Goal: Task Accomplishment & Management: Manage account settings

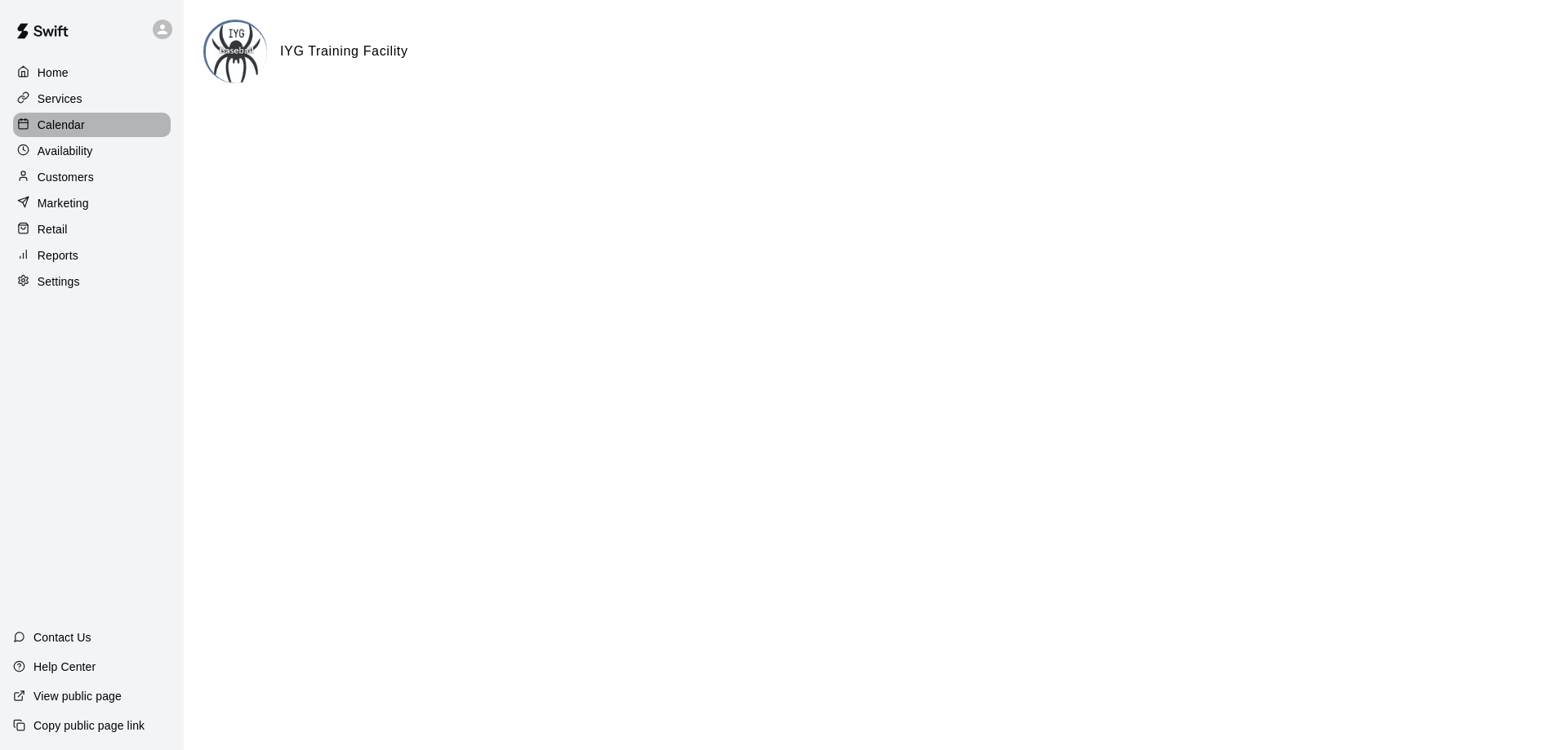
click at [60, 127] on p "Calendar" at bounding box center [60, 125] width 47 height 16
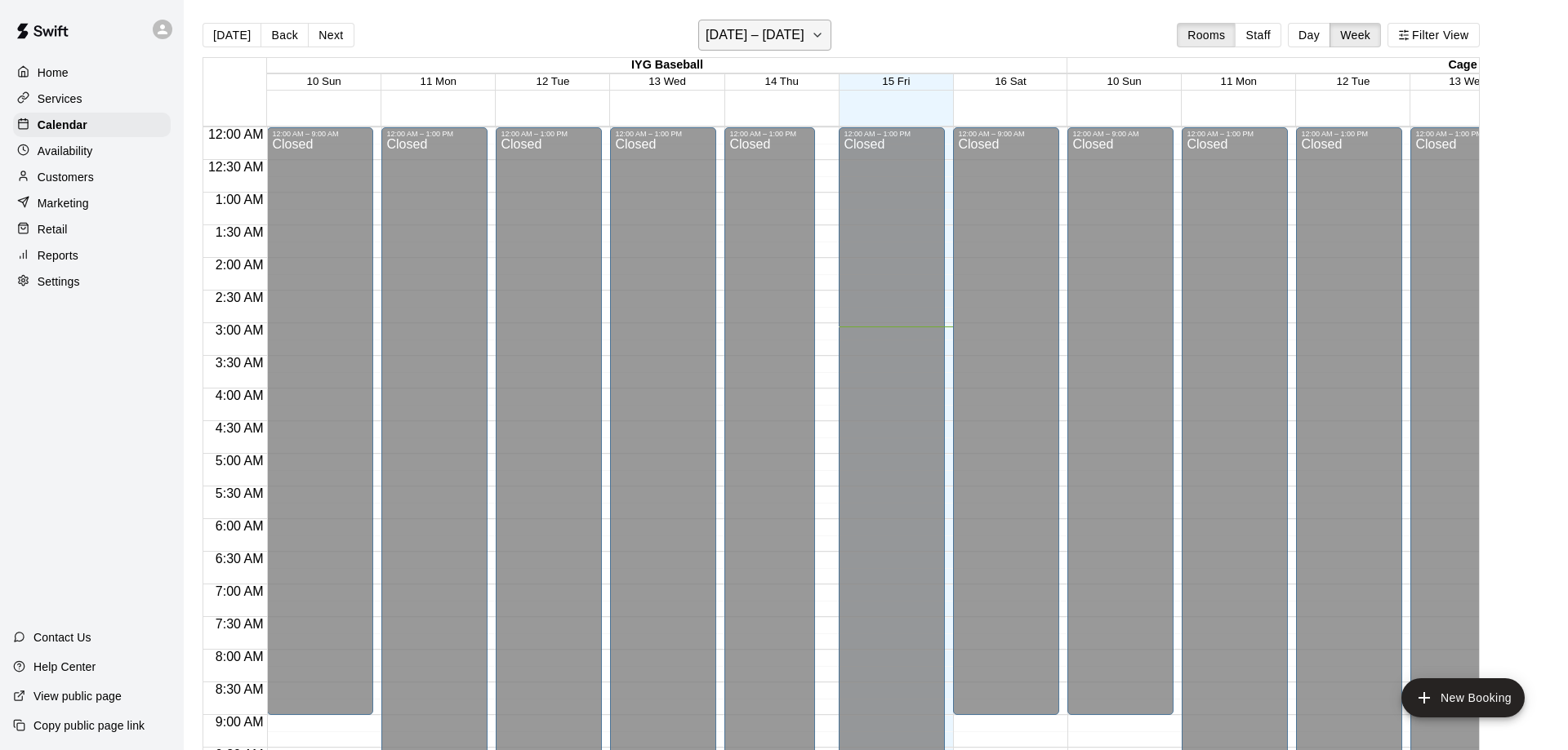
scroll to position [200, 0]
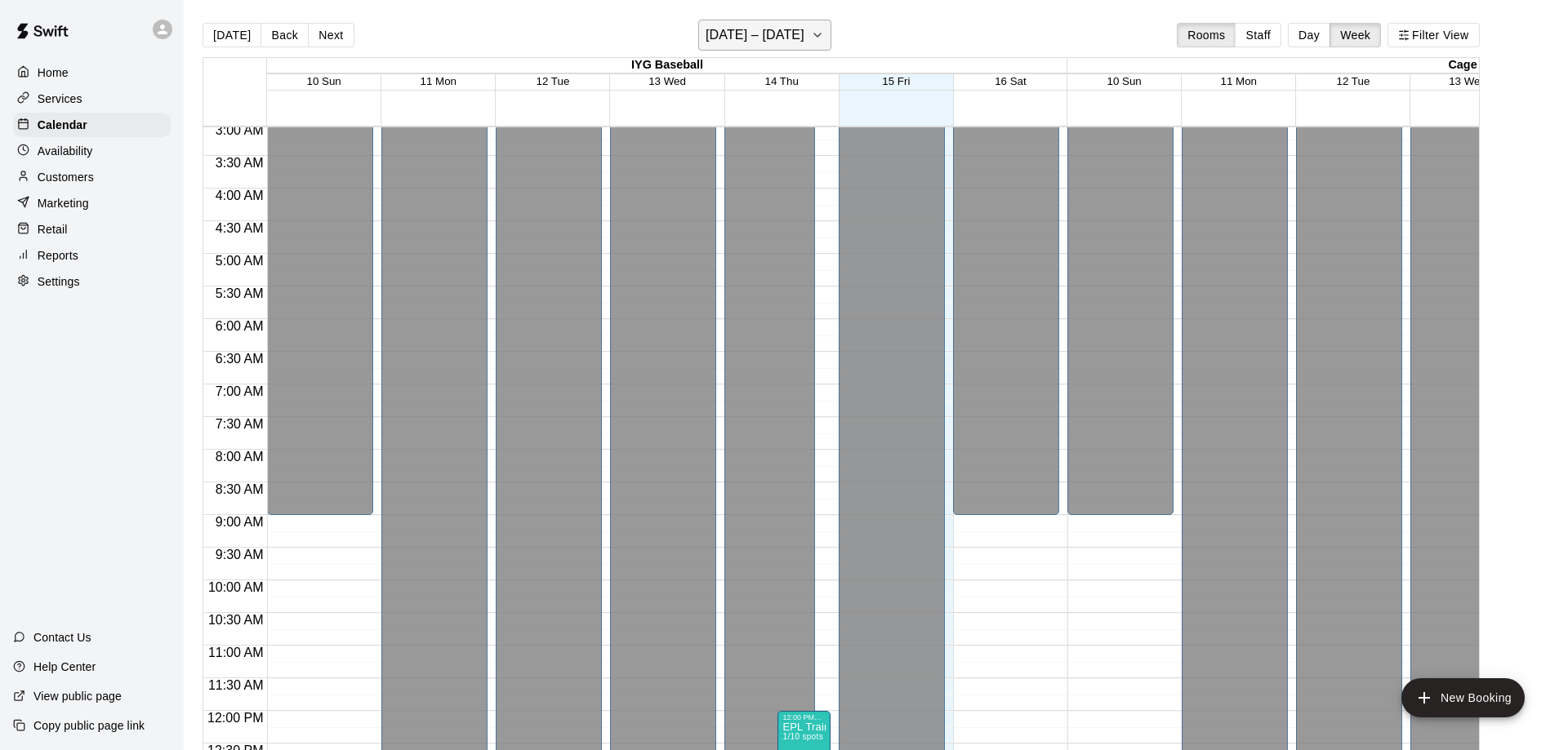
click at [786, 41] on h6 "[DATE] – [DATE]" at bounding box center [754, 35] width 99 height 23
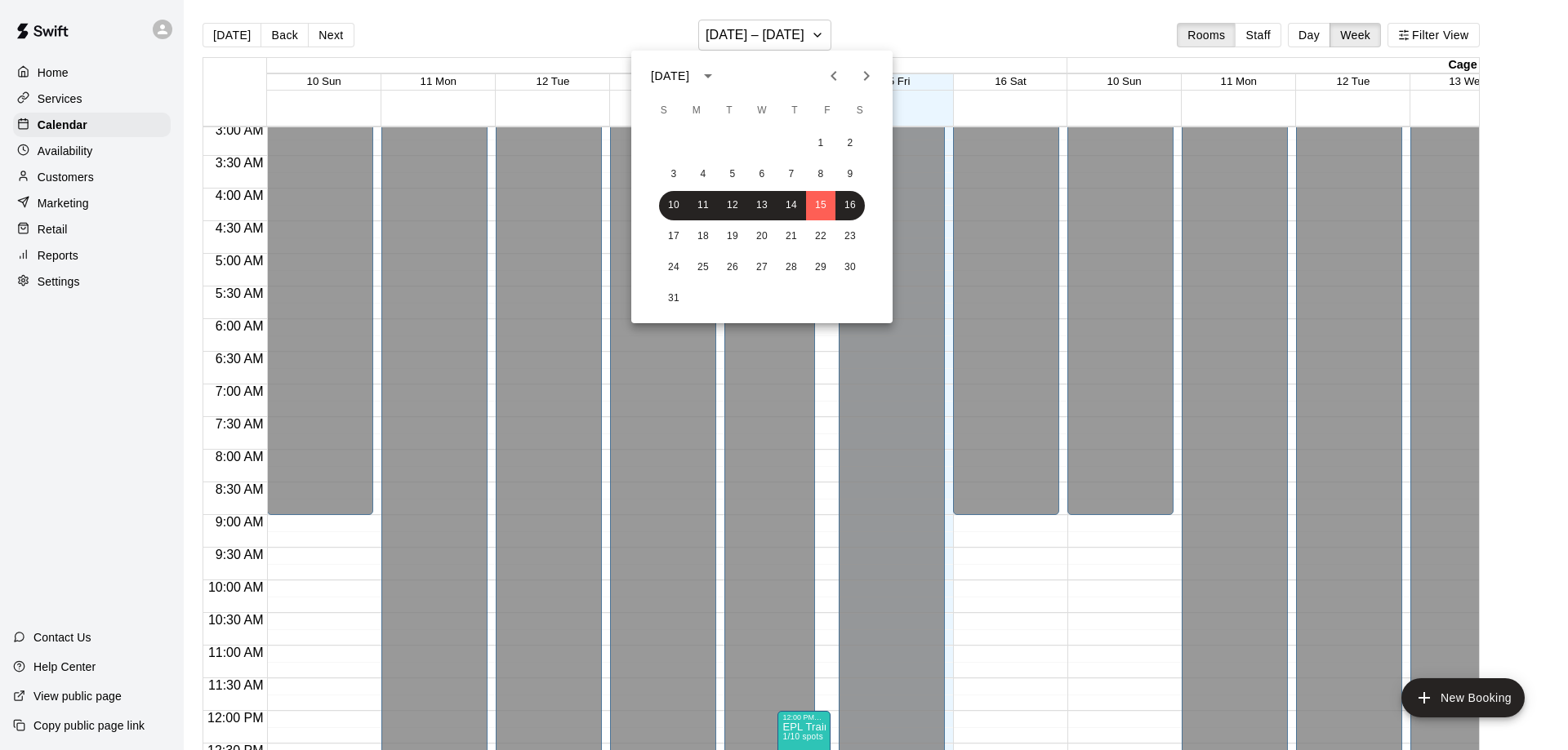
drag, startPoint x: 477, startPoint y: 35, endPoint x: 1062, endPoint y: 100, distance: 588.6
click at [479, 35] on div at bounding box center [784, 375] width 1568 height 750
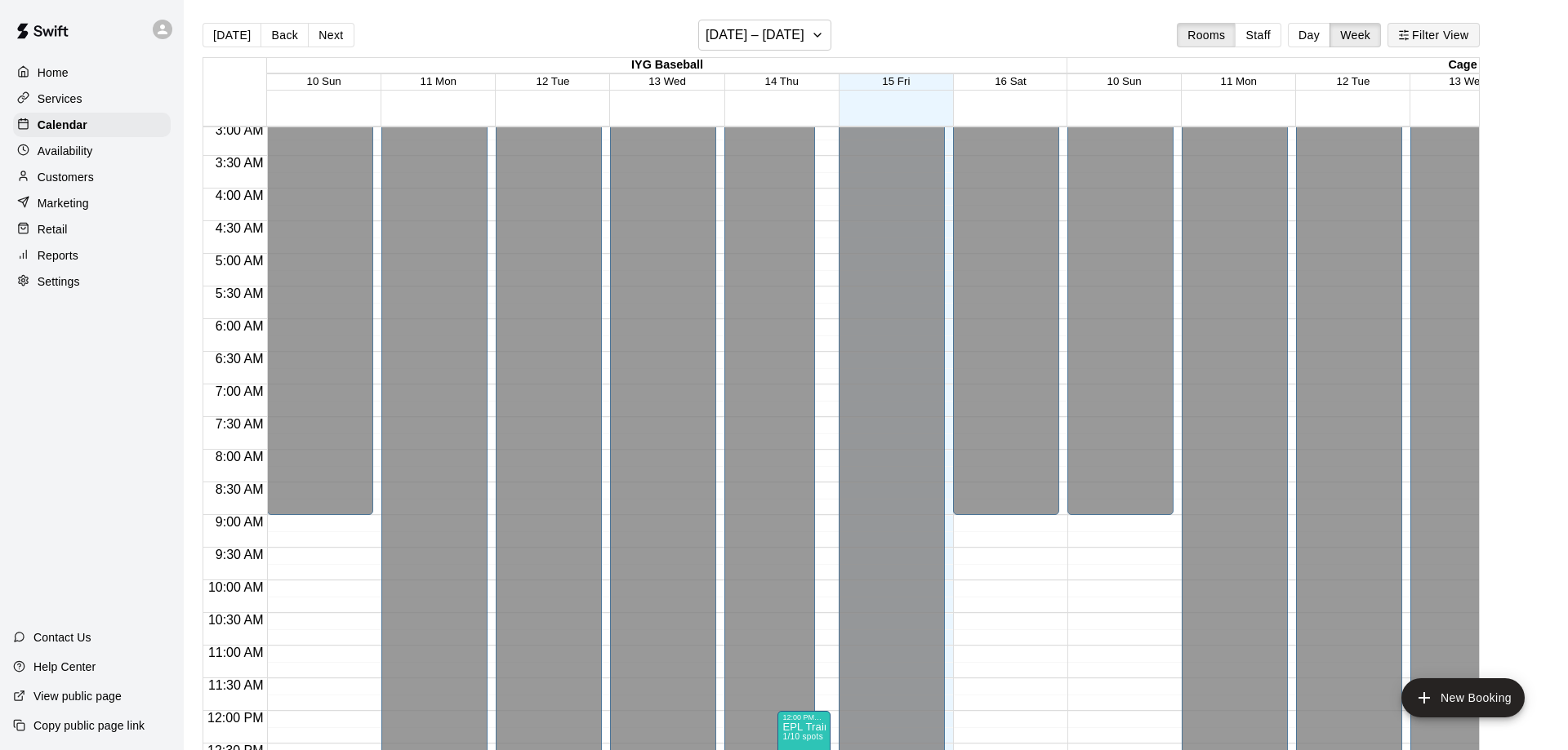
click at [1420, 47] on button "Filter View" at bounding box center [1433, 35] width 91 height 25
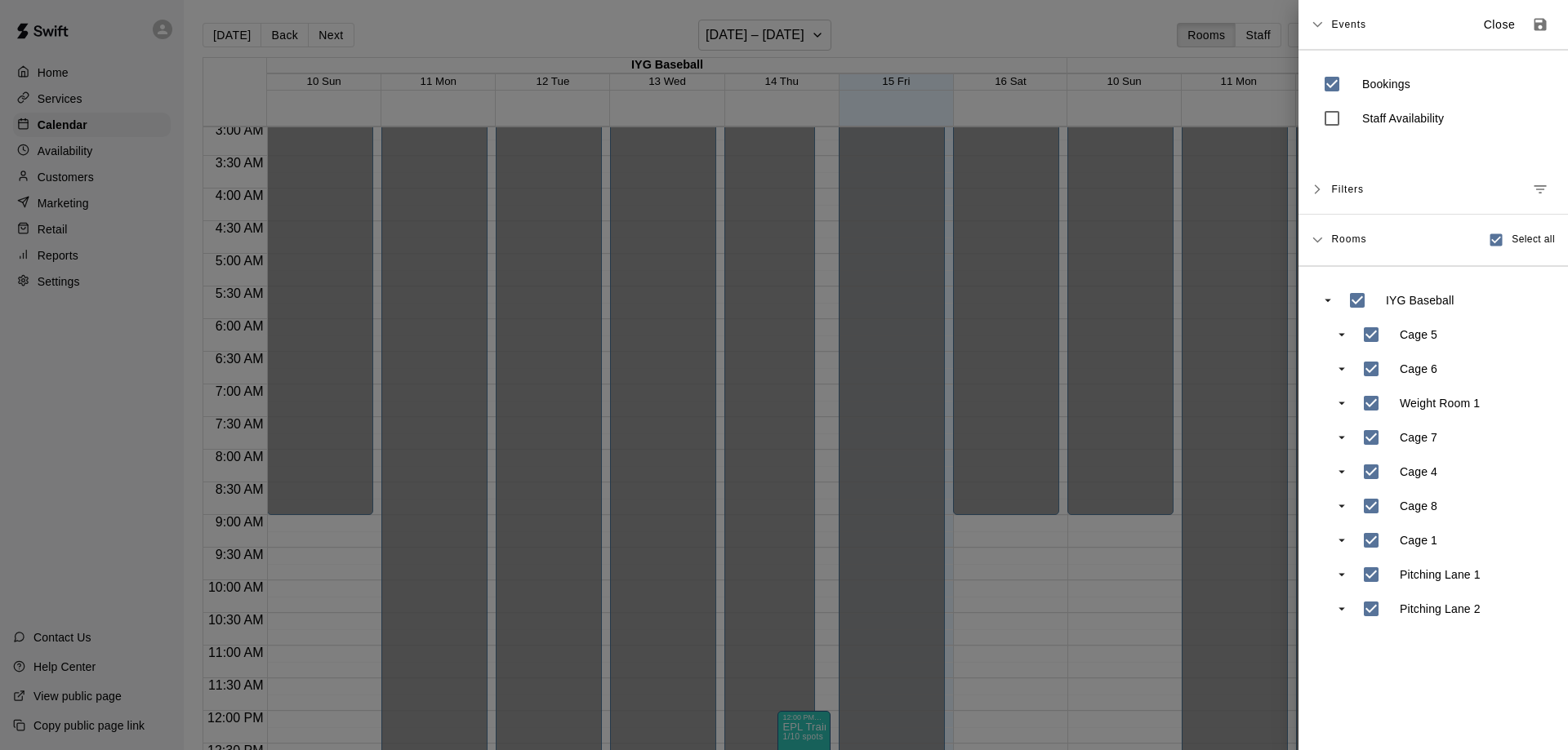
click at [1335, 186] on span "Filters" at bounding box center [1348, 189] width 33 height 30
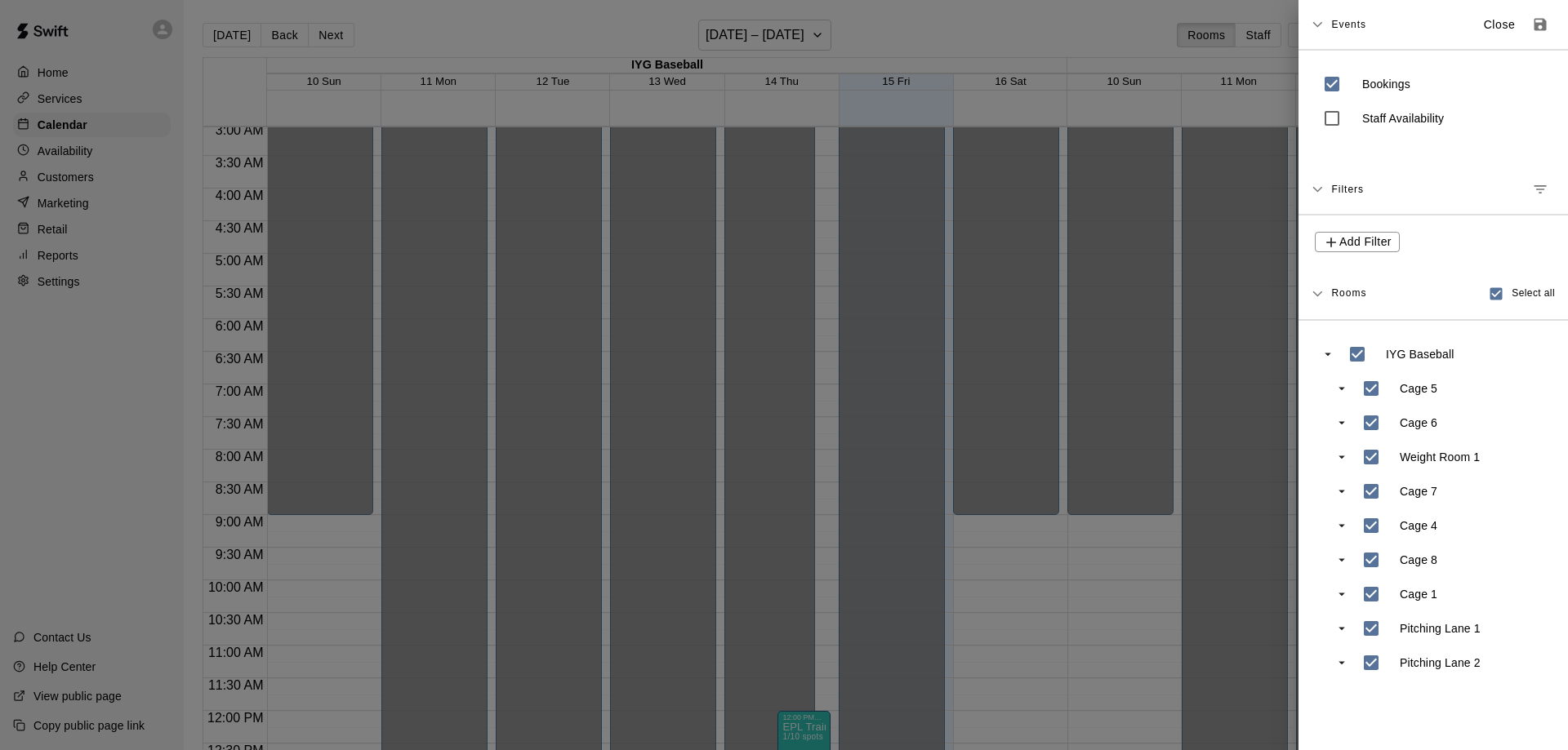
click at [1338, 189] on span "Filters" at bounding box center [1348, 189] width 33 height 30
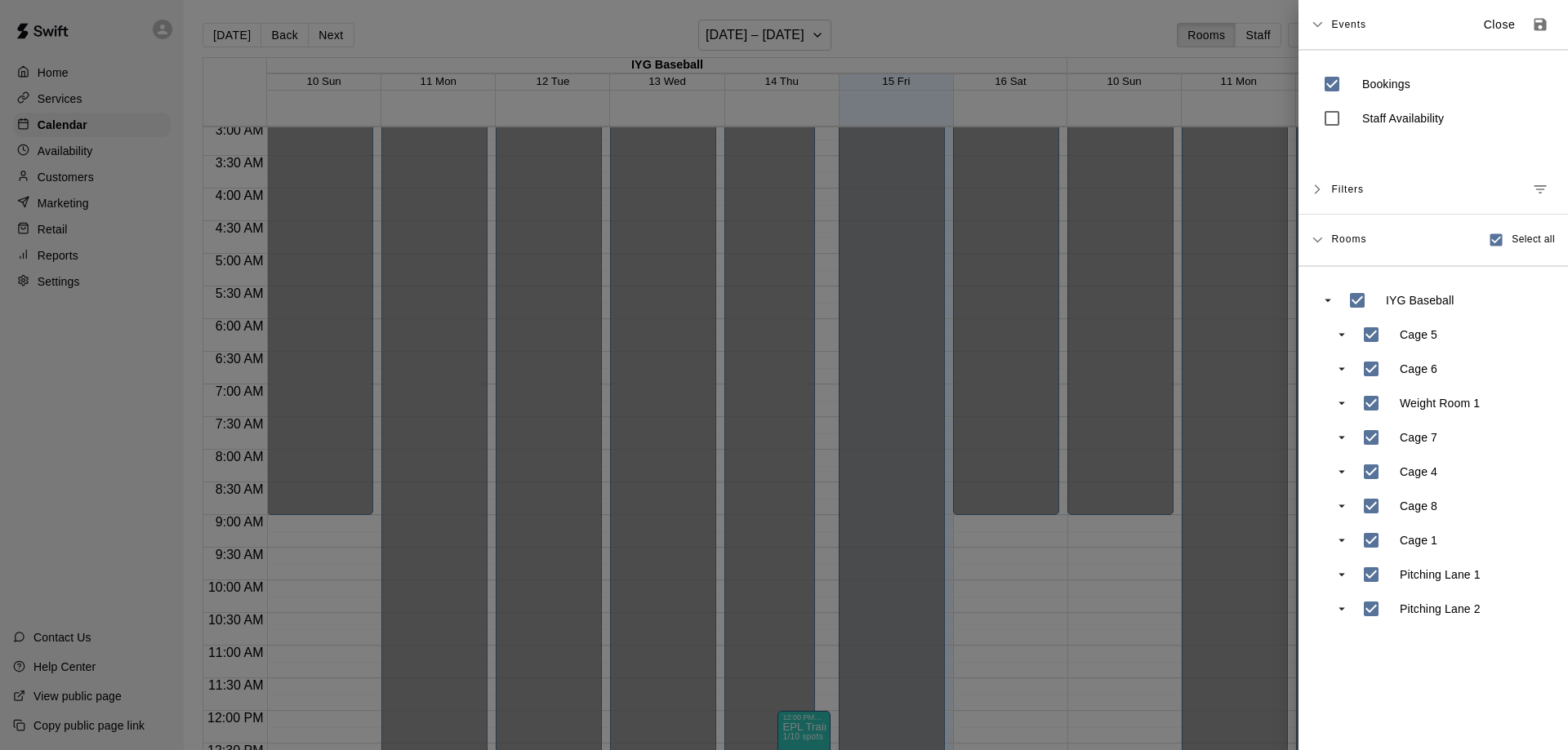
click at [1337, 34] on span "Events" at bounding box center [1349, 24] width 35 height 30
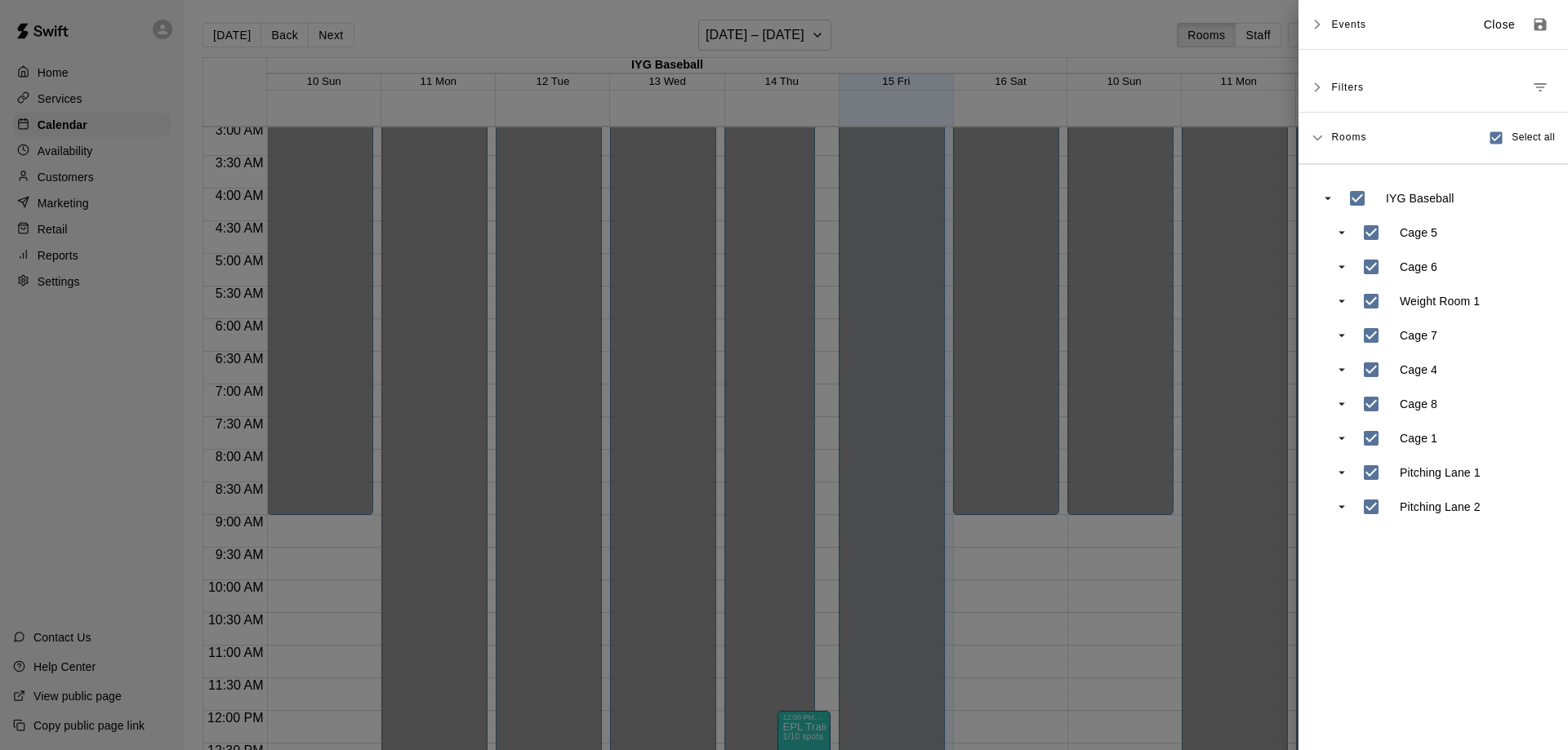
click at [1510, 32] on p "Close" at bounding box center [1499, 25] width 32 height 17
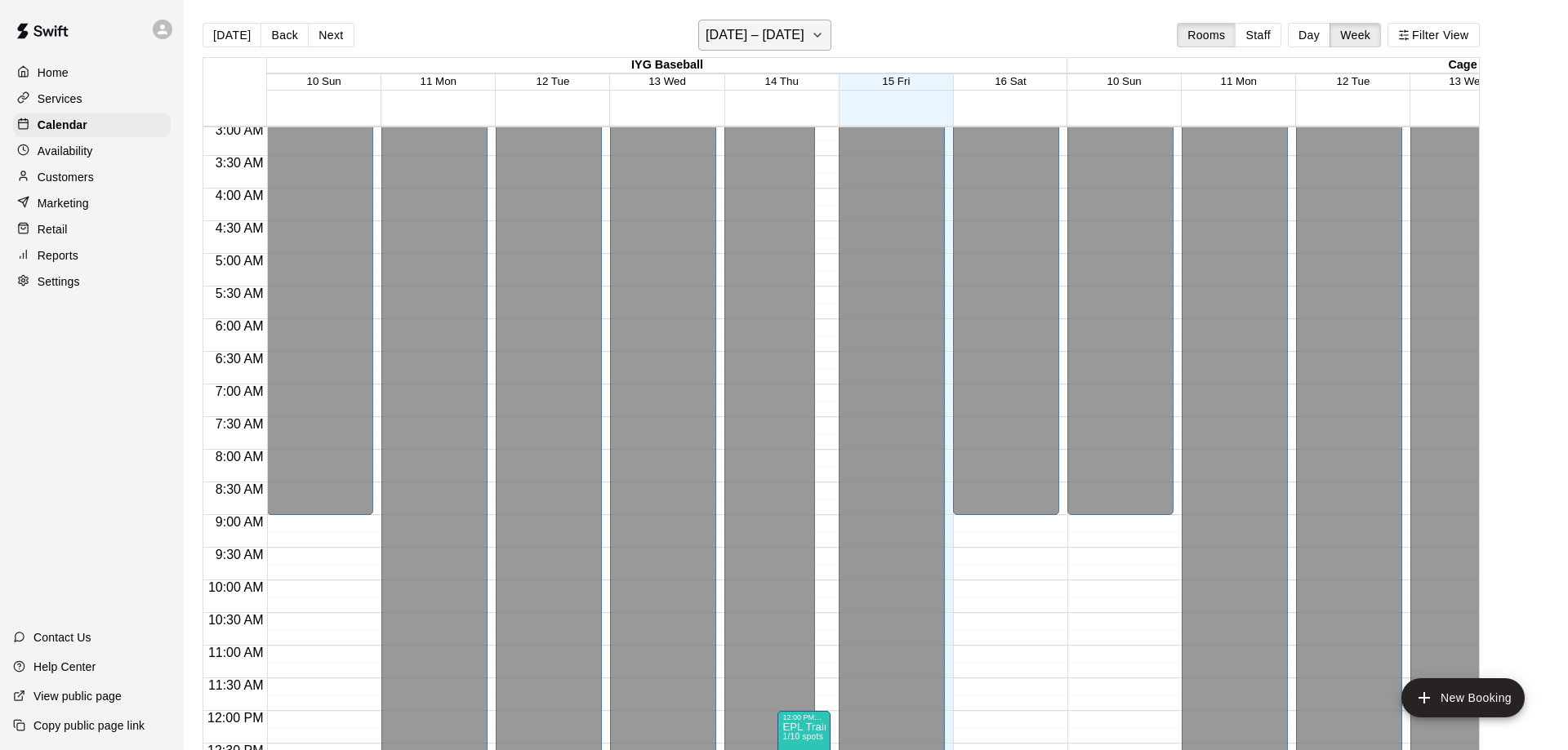
click at [775, 41] on h6 "[DATE] – [DATE]" at bounding box center [754, 35] width 99 height 23
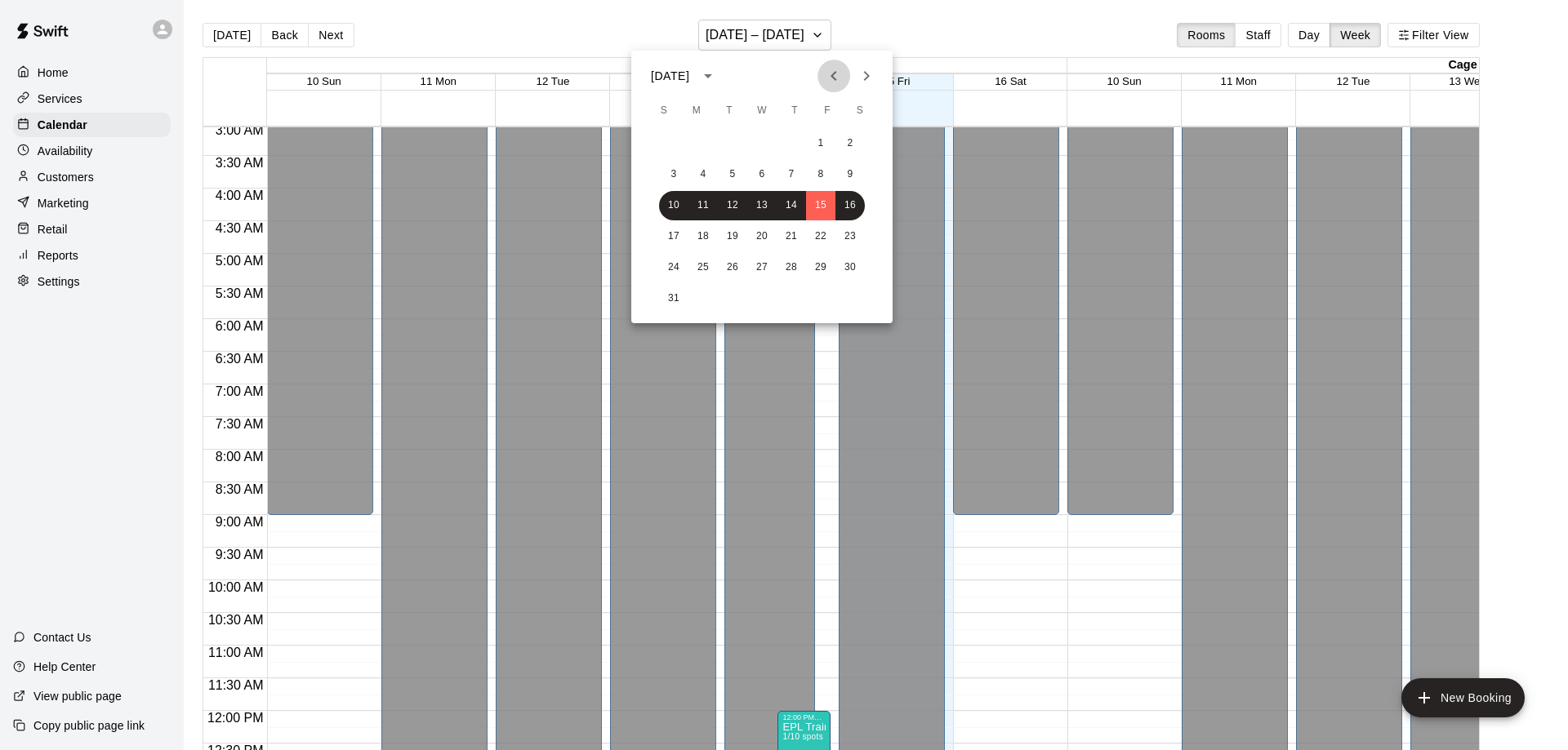
click at [834, 73] on icon "Previous month" at bounding box center [833, 76] width 6 height 10
click at [763, 212] on button "16" at bounding box center [762, 205] width 30 height 30
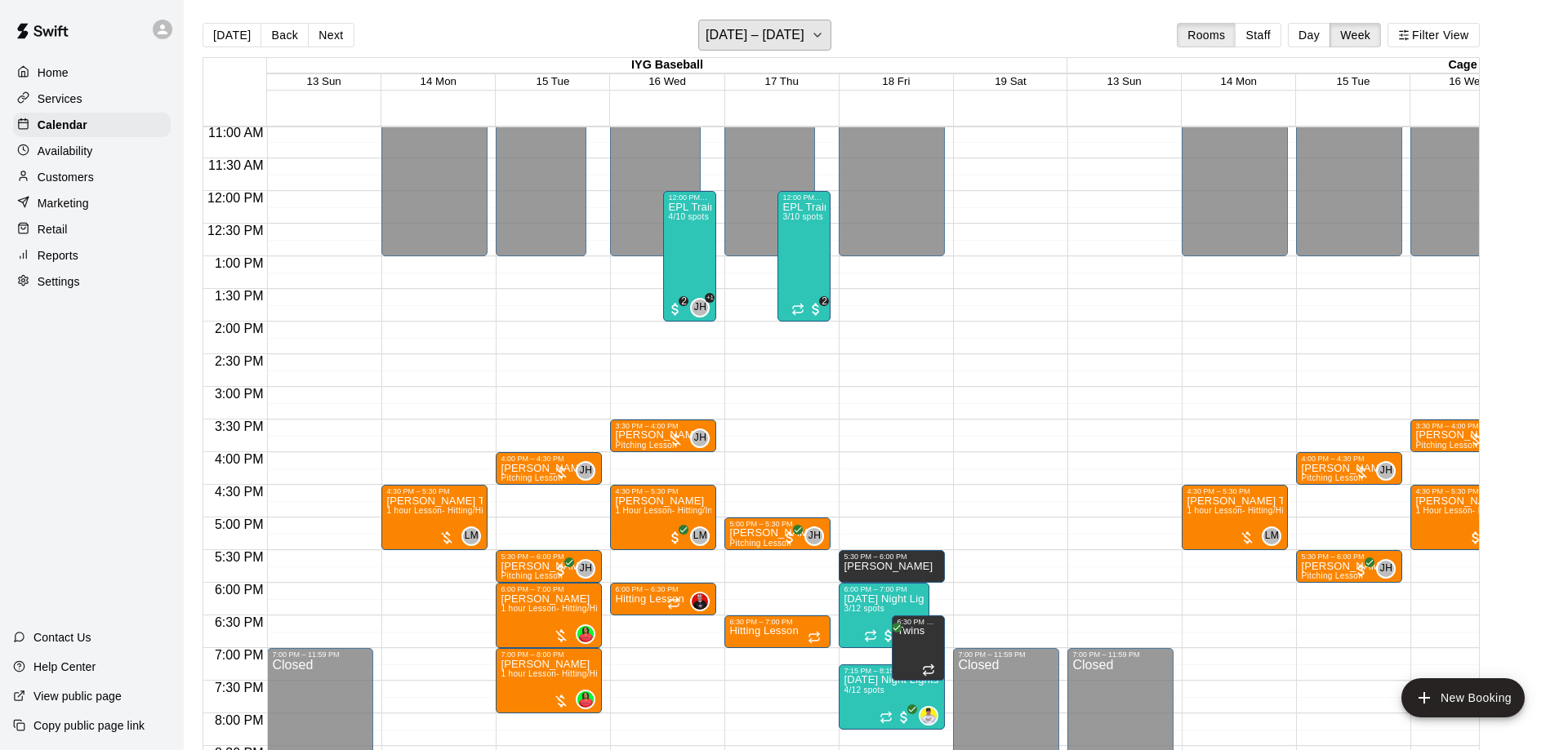
scroll to position [823, 0]
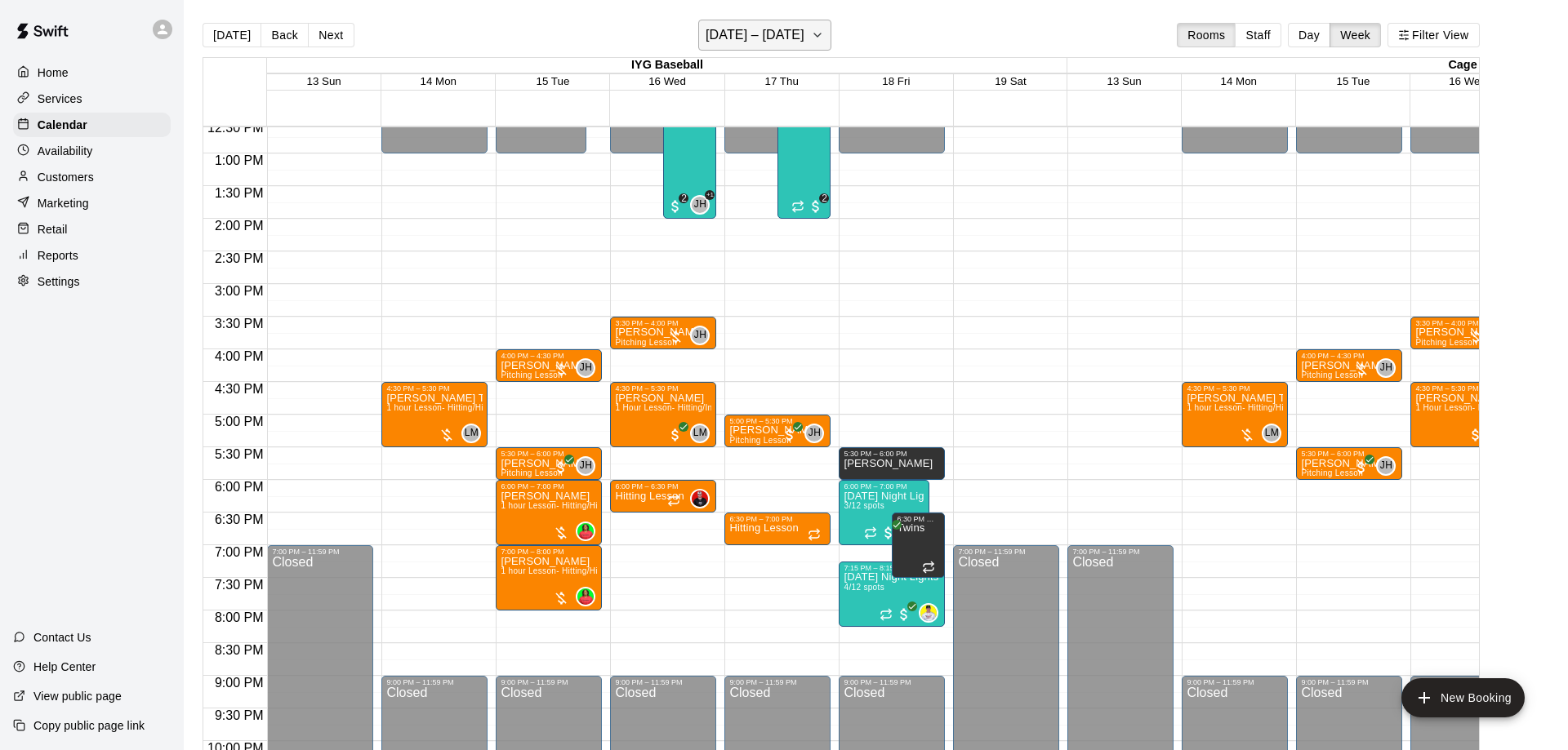
click at [779, 36] on h6 "[DATE] – [DATE]" at bounding box center [754, 35] width 99 height 23
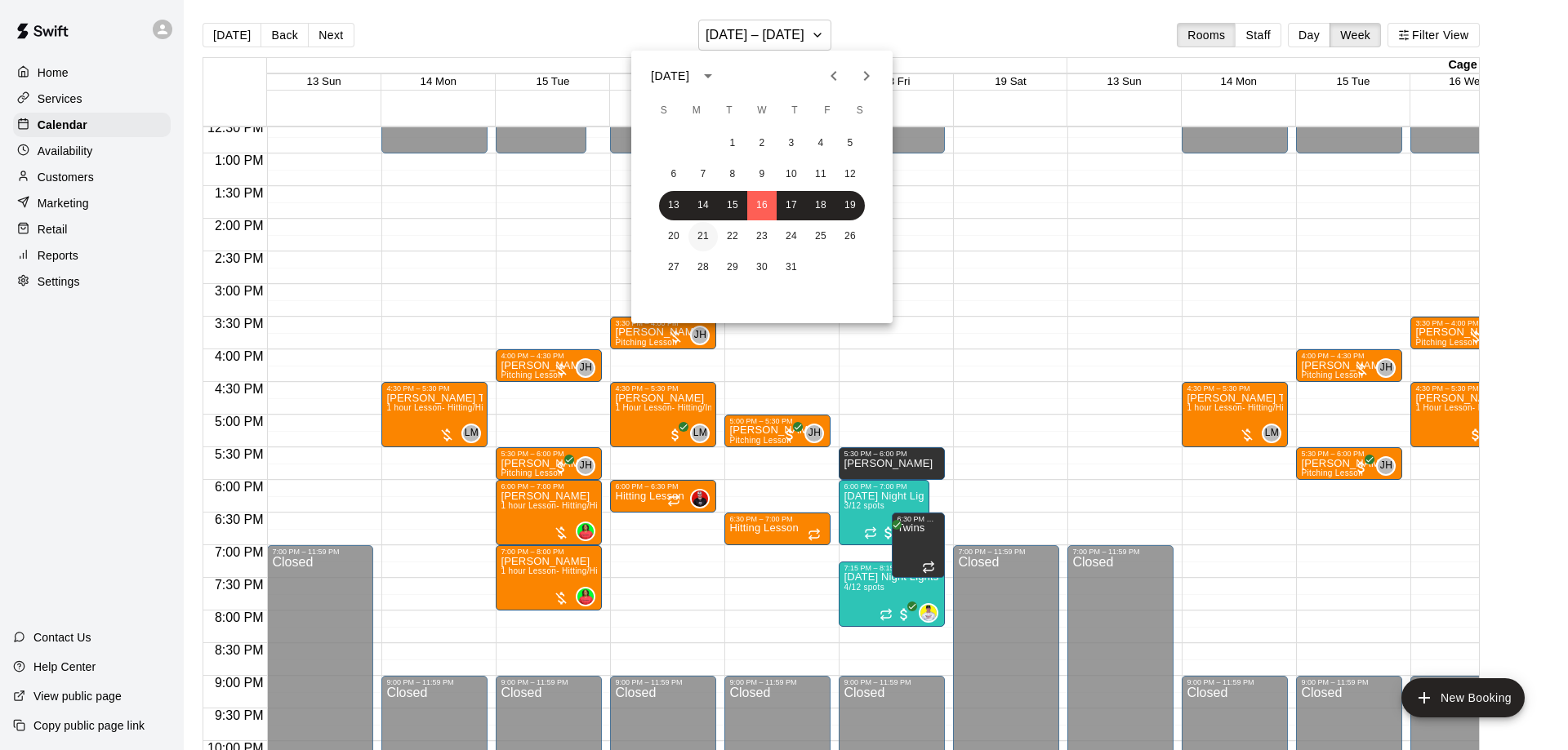
click at [698, 239] on button "21" at bounding box center [703, 237] width 30 height 30
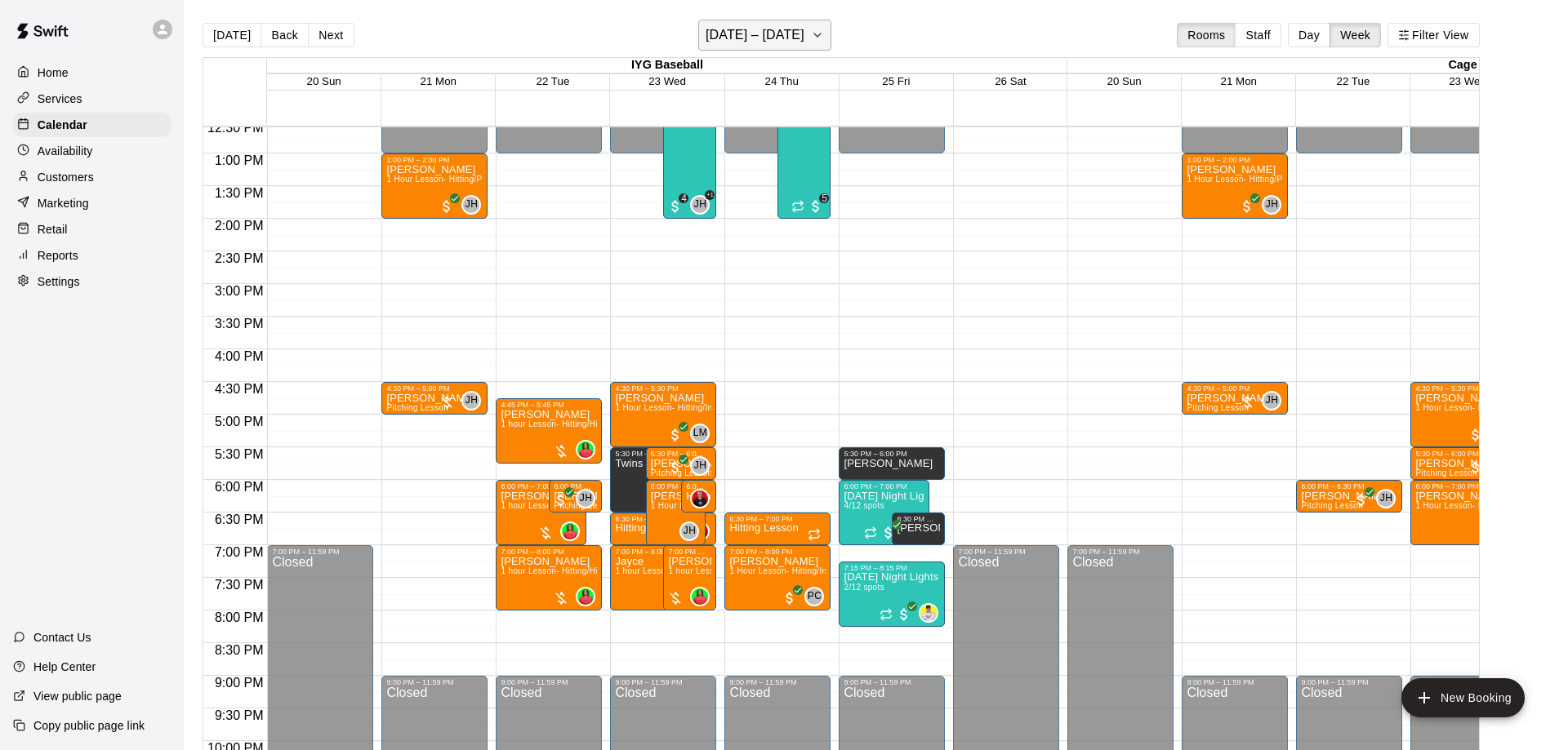
click at [777, 41] on h6 "[DATE] – [DATE]" at bounding box center [754, 35] width 99 height 23
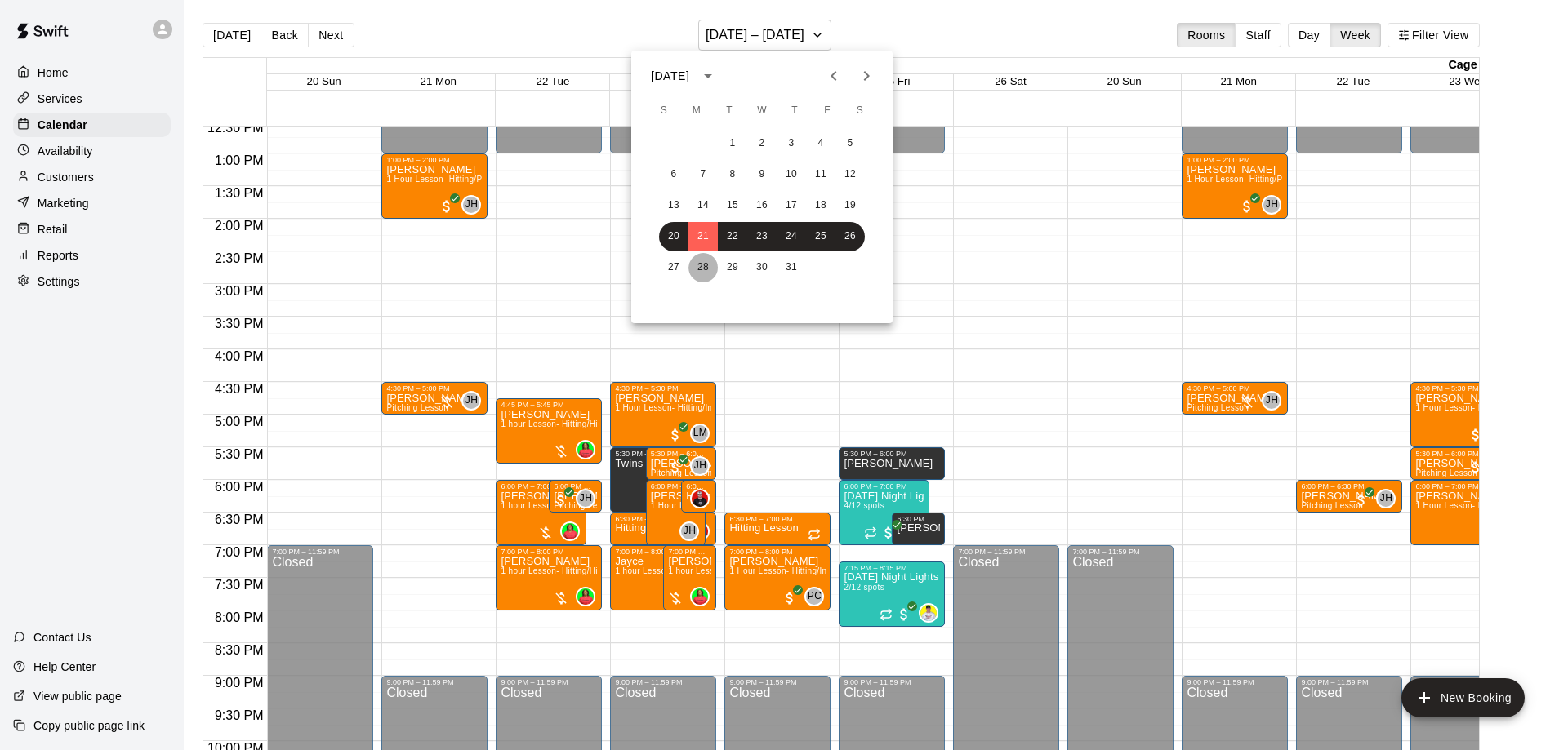
click at [695, 259] on button "28" at bounding box center [703, 267] width 30 height 30
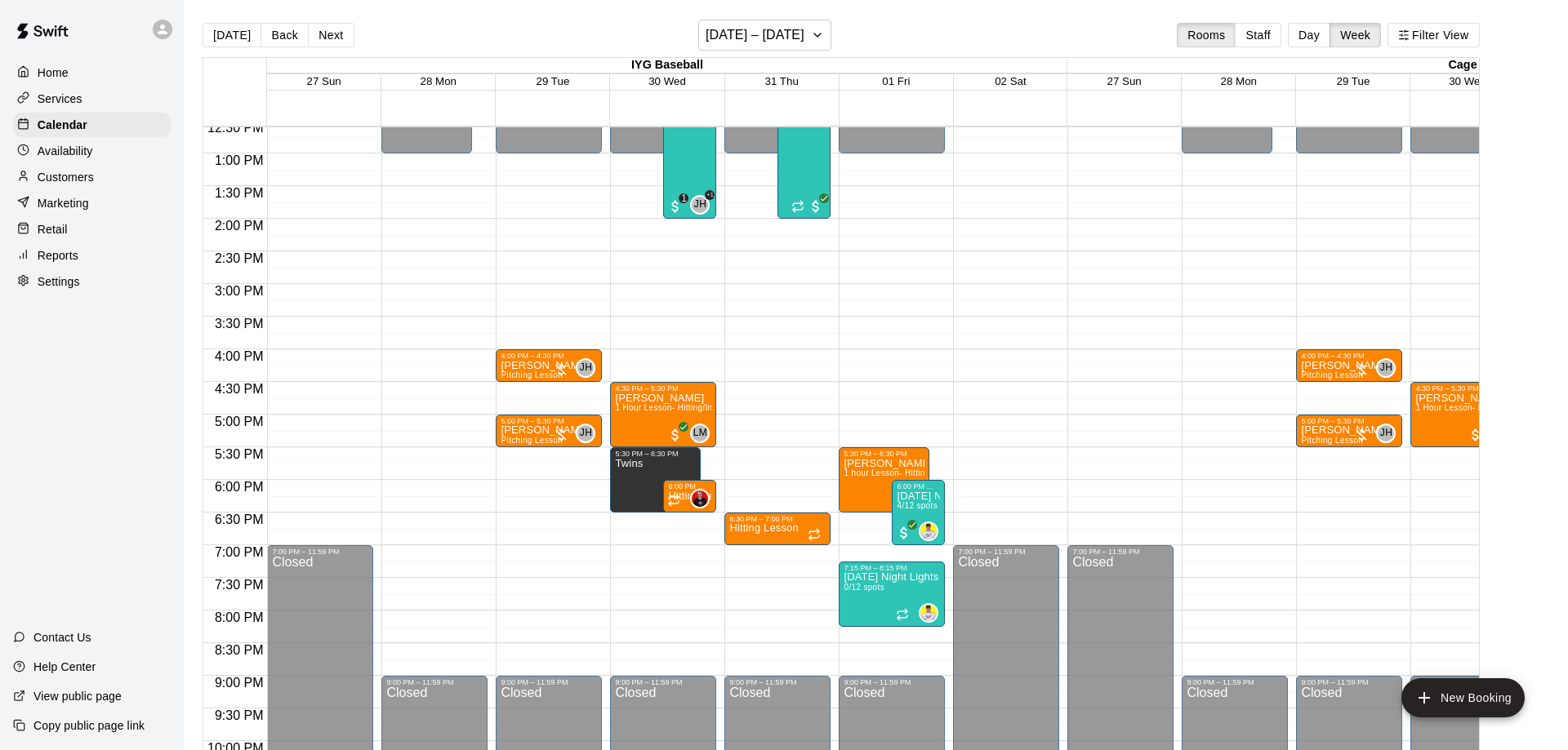
click at [781, 51] on div "[DATE] Back Next [DATE] – [DATE] Rooms Staff Day Week Filter View" at bounding box center [841, 37] width 1278 height 37
click at [796, 42] on h6 "[DATE] – [DATE]" at bounding box center [754, 35] width 99 height 23
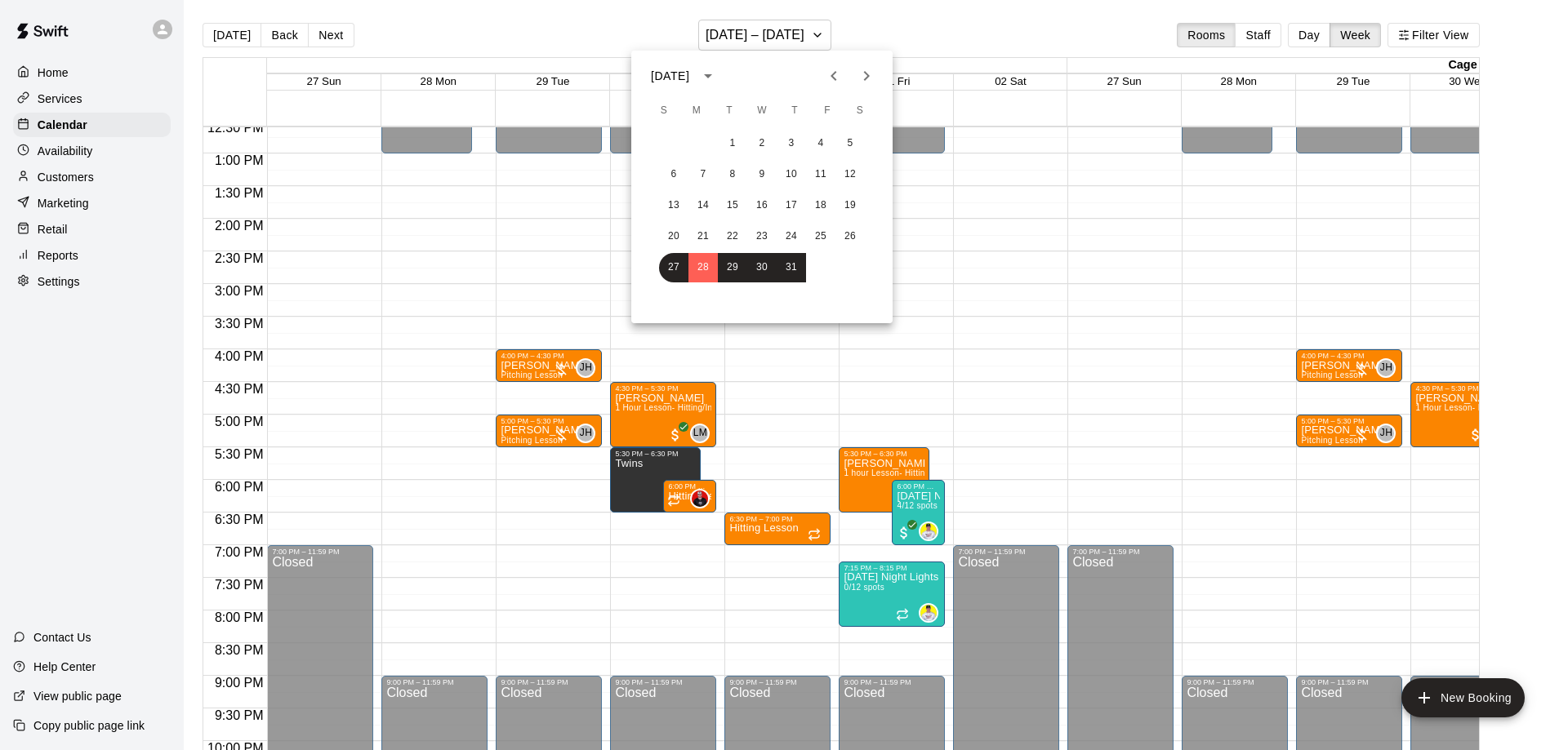
click at [860, 82] on icon "Next month" at bounding box center [866, 76] width 19 height 19
click at [703, 180] on button "4" at bounding box center [703, 174] width 30 height 30
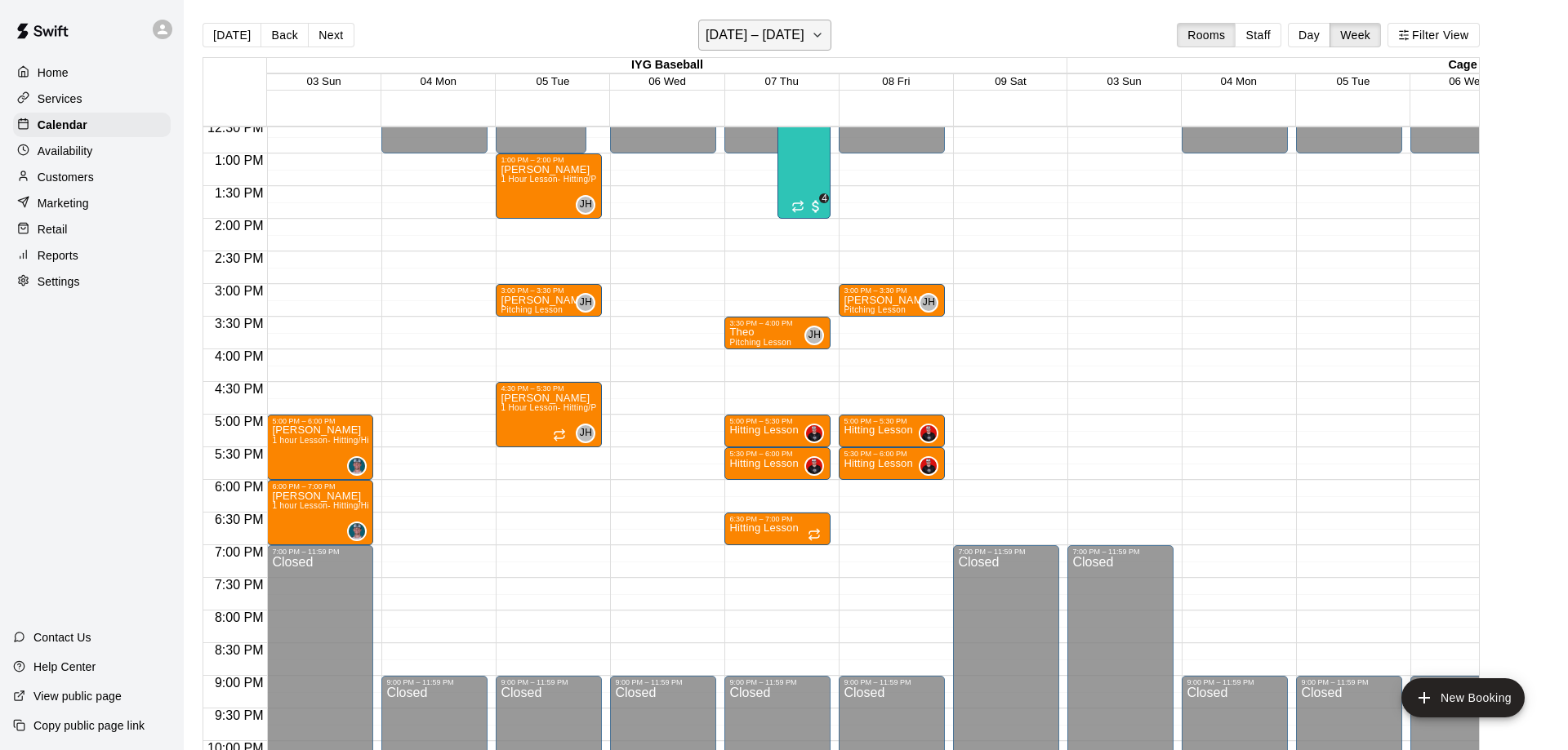
click at [782, 35] on h6 "[DATE] – [DATE]" at bounding box center [754, 35] width 99 height 23
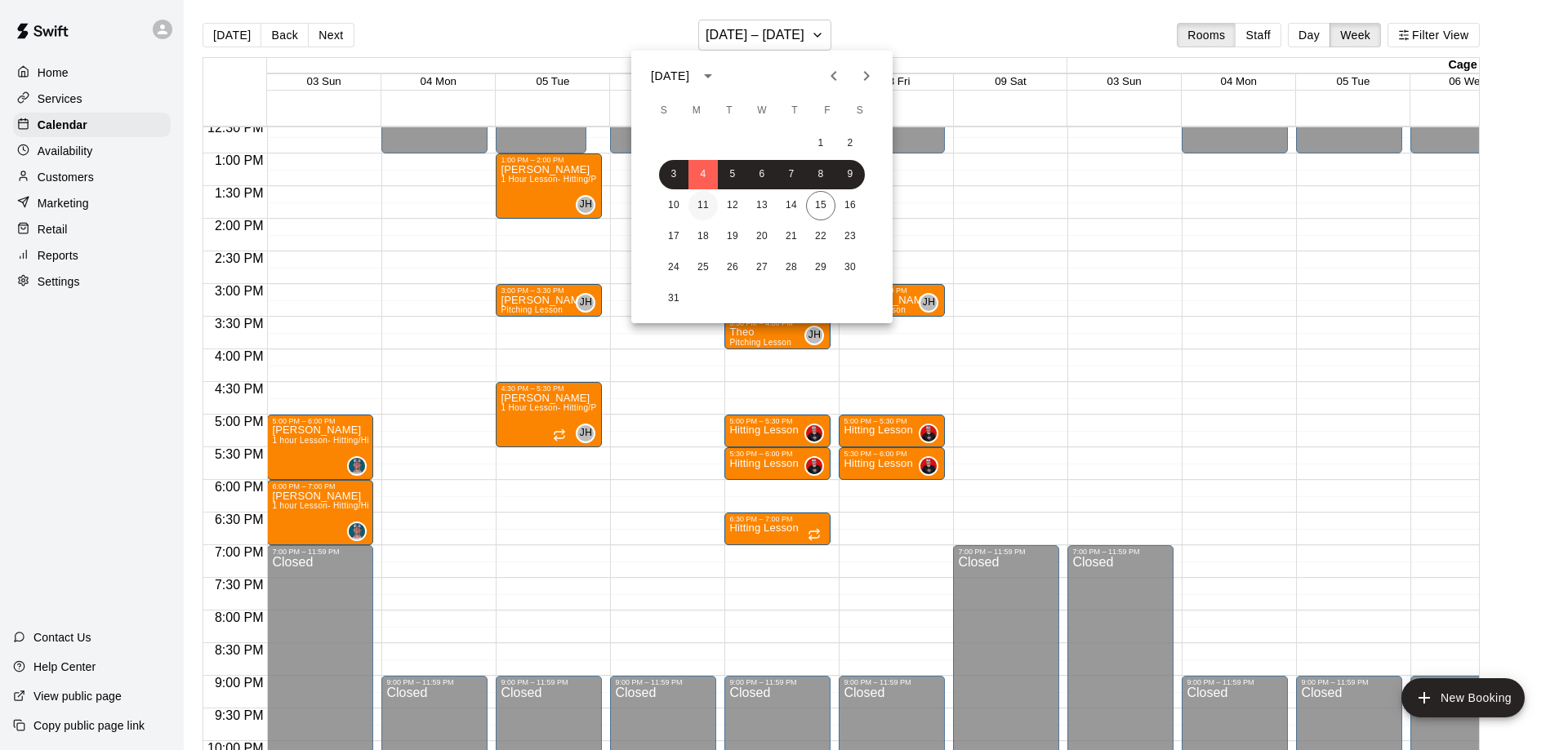
click at [697, 209] on button "11" at bounding box center [703, 205] width 30 height 30
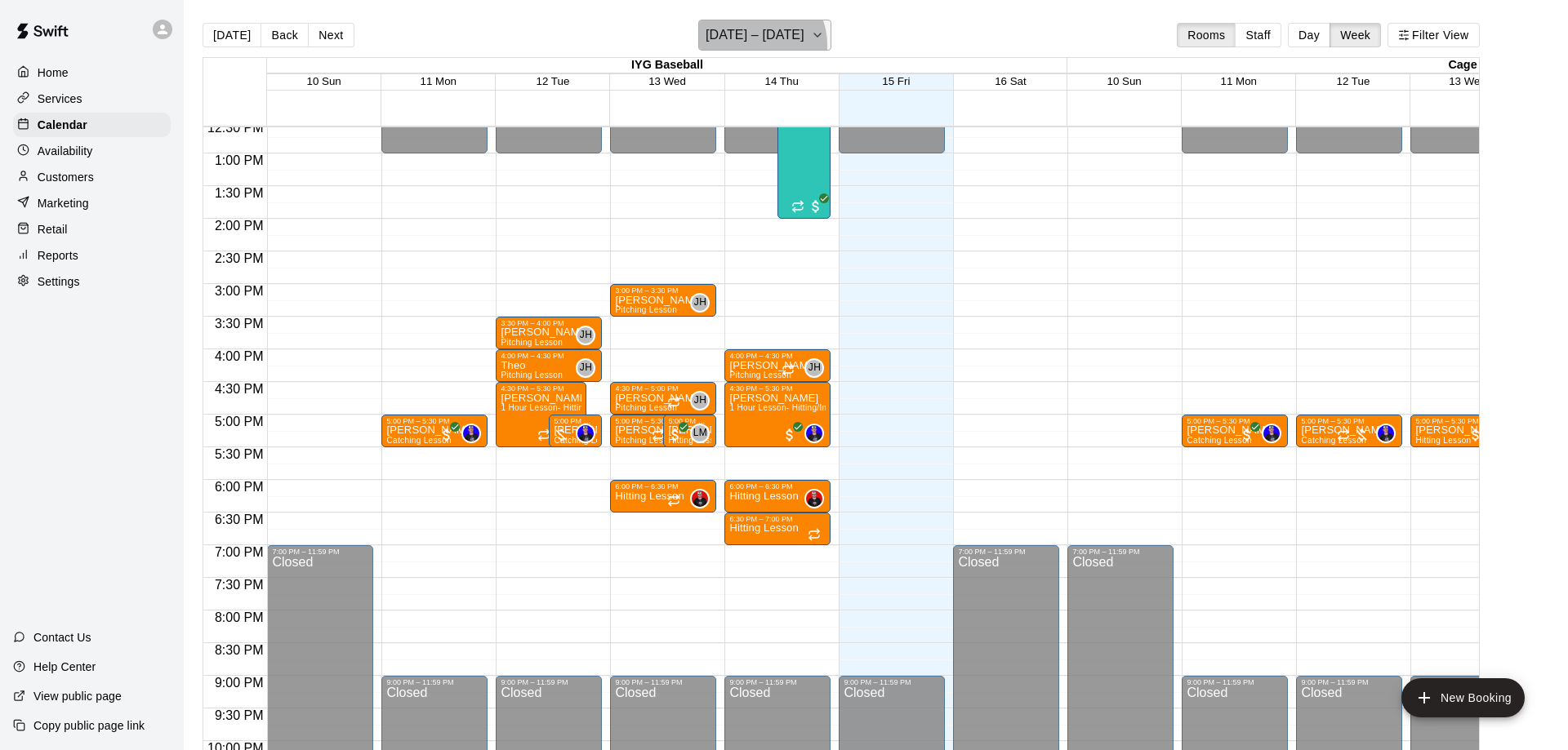
click at [756, 45] on h6 "[DATE] – [DATE]" at bounding box center [754, 35] width 99 height 23
